Goal: Information Seeking & Learning: Learn about a topic

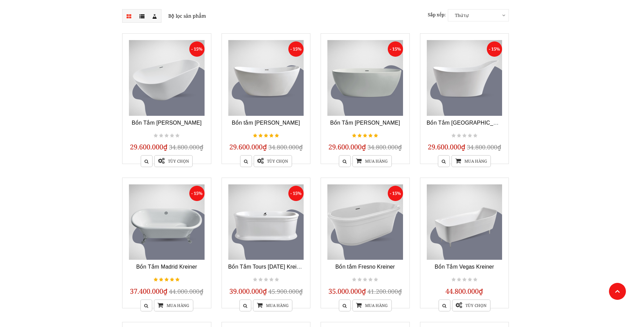
scroll to position [102, 0]
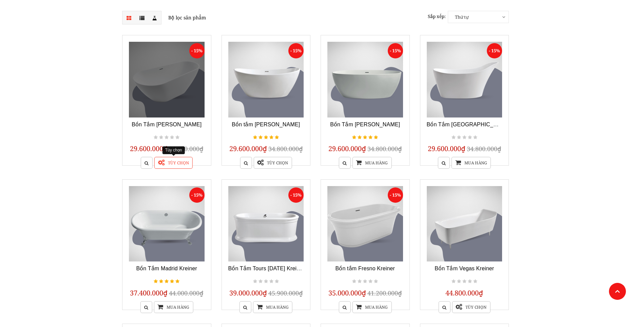
click at [173, 161] on link "Tùy chọn" at bounding box center [173, 163] width 38 height 12
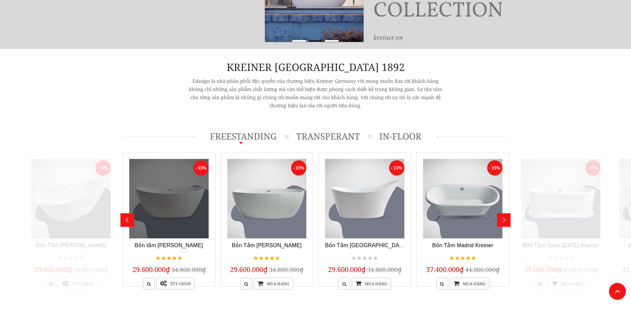
scroll to position [271, 0]
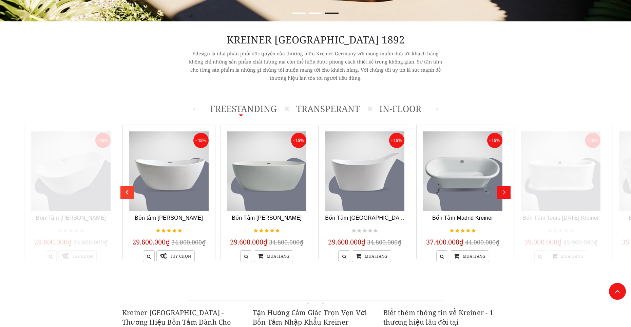
click at [123, 194] on div "prev" at bounding box center [126, 189] width 8 height 8
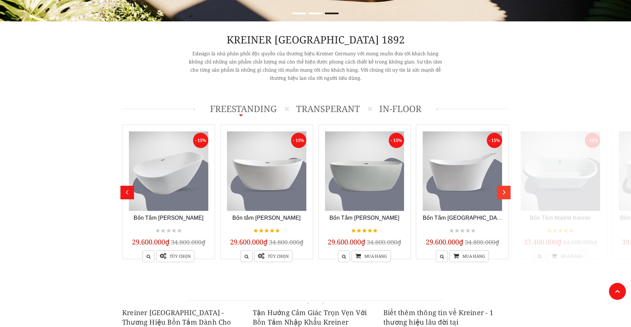
click at [509, 194] on div "next" at bounding box center [504, 189] width 8 height 8
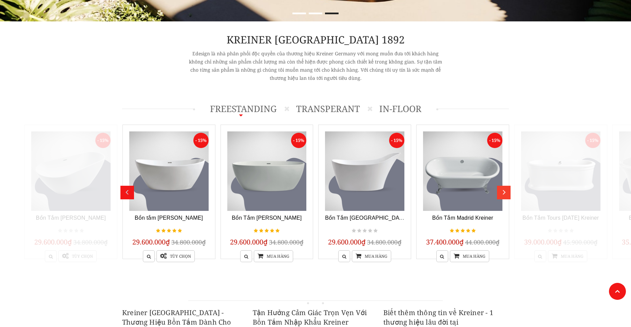
click at [509, 194] on div "next" at bounding box center [504, 189] width 8 height 8
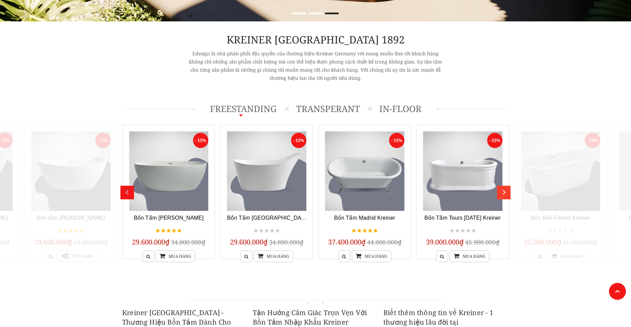
click at [509, 194] on div "next" at bounding box center [504, 189] width 8 height 8
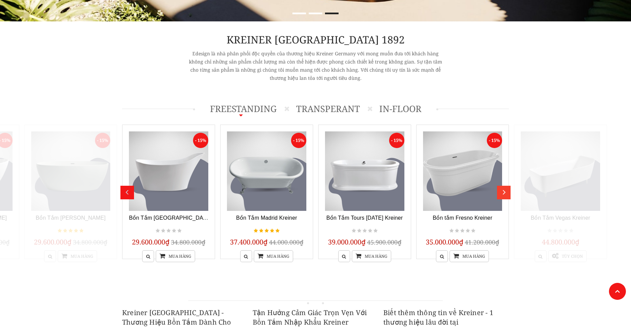
click at [509, 194] on div "next" at bounding box center [504, 189] width 8 height 8
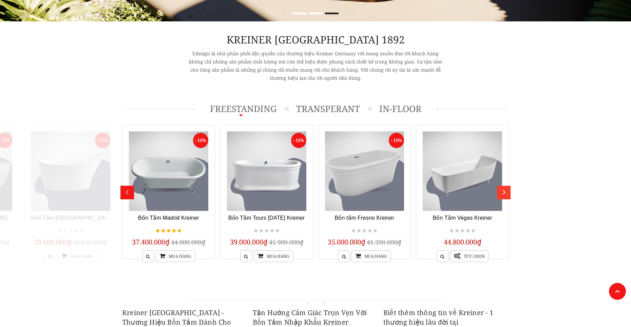
click at [509, 194] on div "next" at bounding box center [504, 189] width 8 height 8
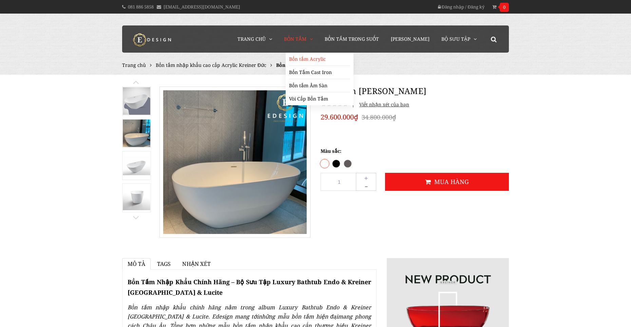
click at [314, 57] on link "Bồn tắm Acrylic" at bounding box center [319, 59] width 61 height 13
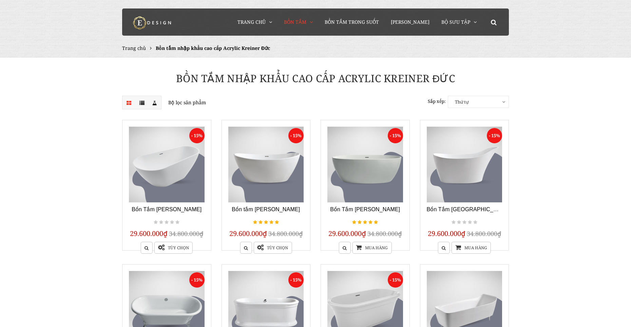
scroll to position [34, 0]
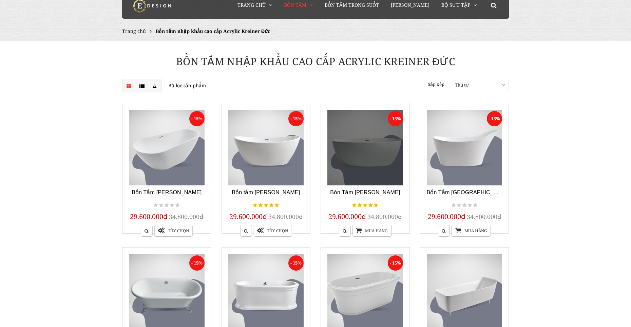
click at [360, 158] on link at bounding box center [365, 148] width 76 height 76
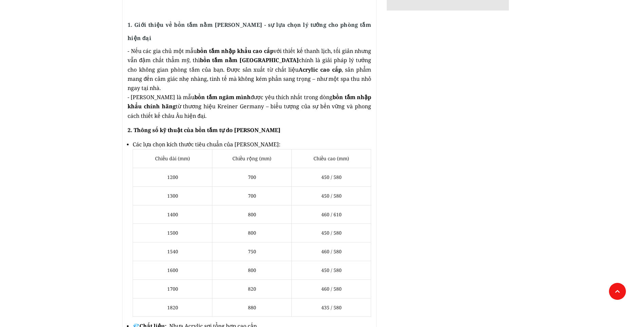
scroll to position [373, 0]
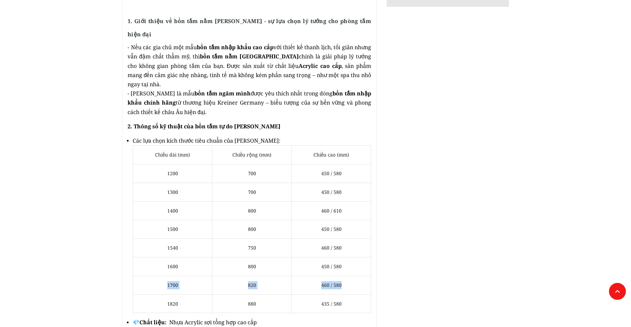
drag, startPoint x: 212, startPoint y: 275, endPoint x: 350, endPoint y: 274, distance: 138.3
click at [356, 275] on tr "1700 820 460 / 580" at bounding box center [252, 284] width 238 height 19
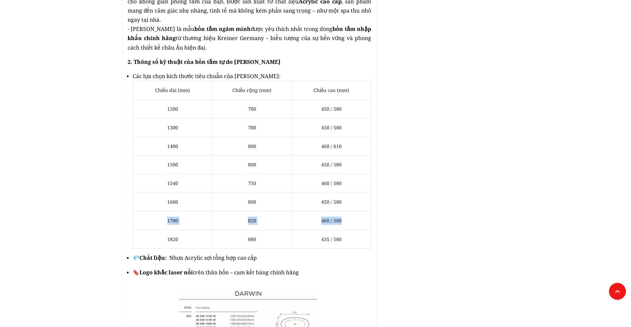
scroll to position [441, 0]
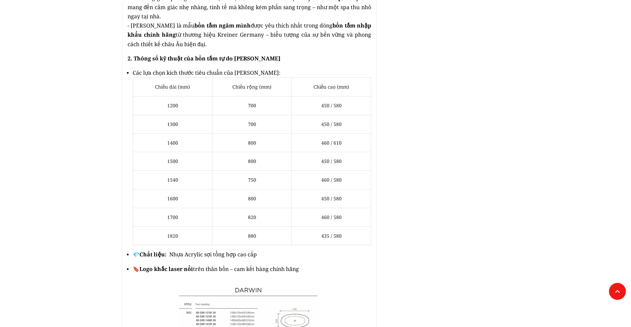
click at [158, 226] on td "1820" at bounding box center [172, 235] width 79 height 19
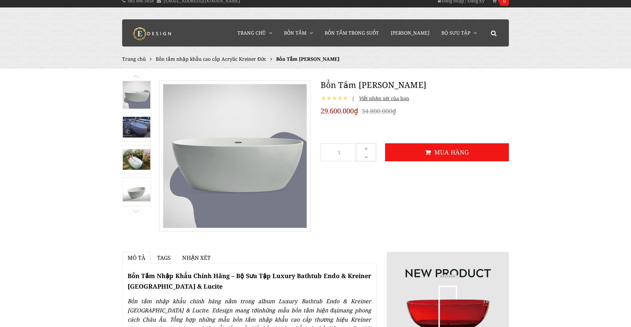
scroll to position [0, 0]
